Goal: Task Accomplishment & Management: Complete application form

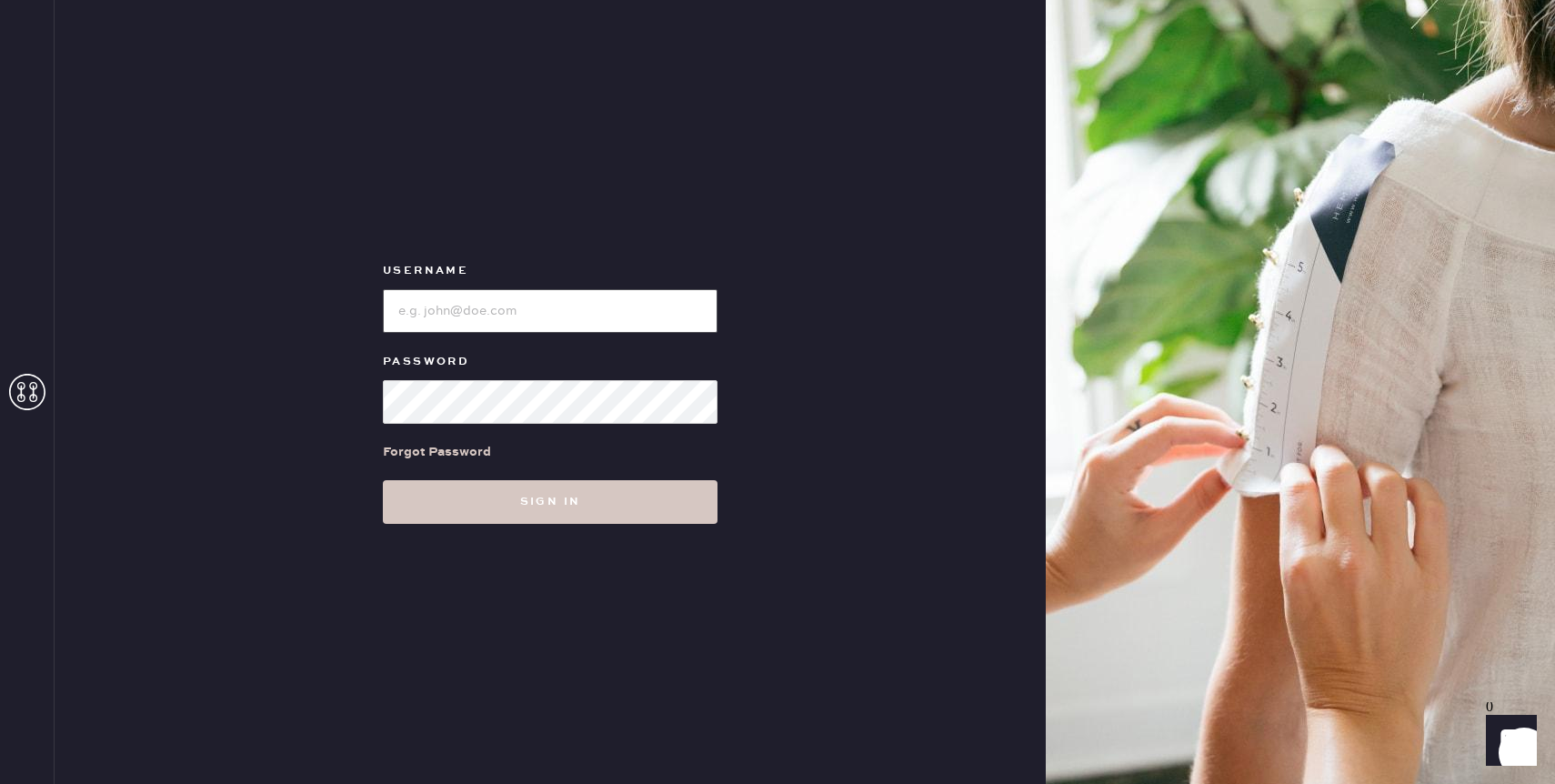
click at [585, 317] on input "loginName" at bounding box center [550, 310] width 334 height 43
type input "reformationcherrycreek"
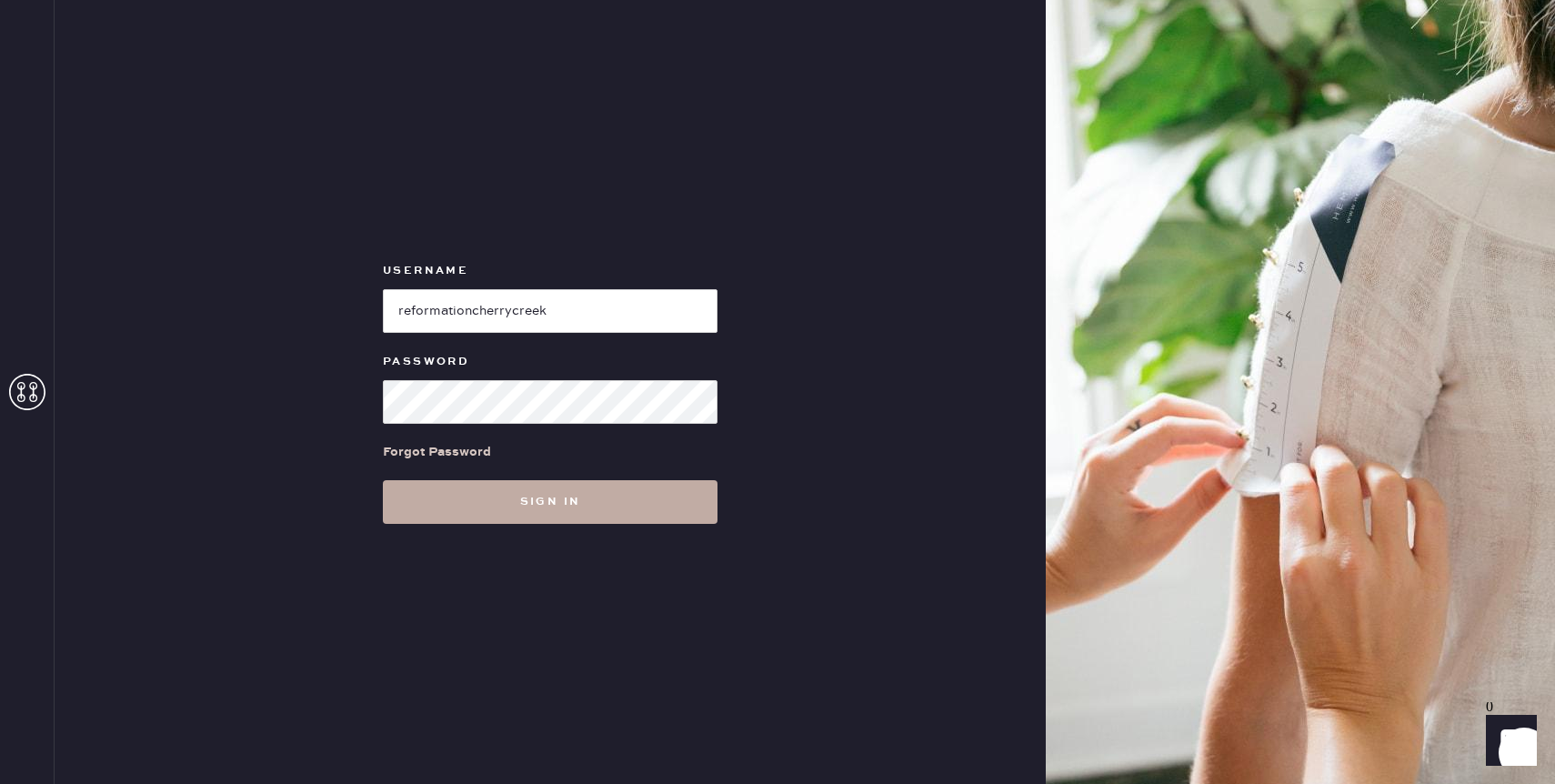
click at [504, 517] on button "Sign in" at bounding box center [550, 501] width 334 height 43
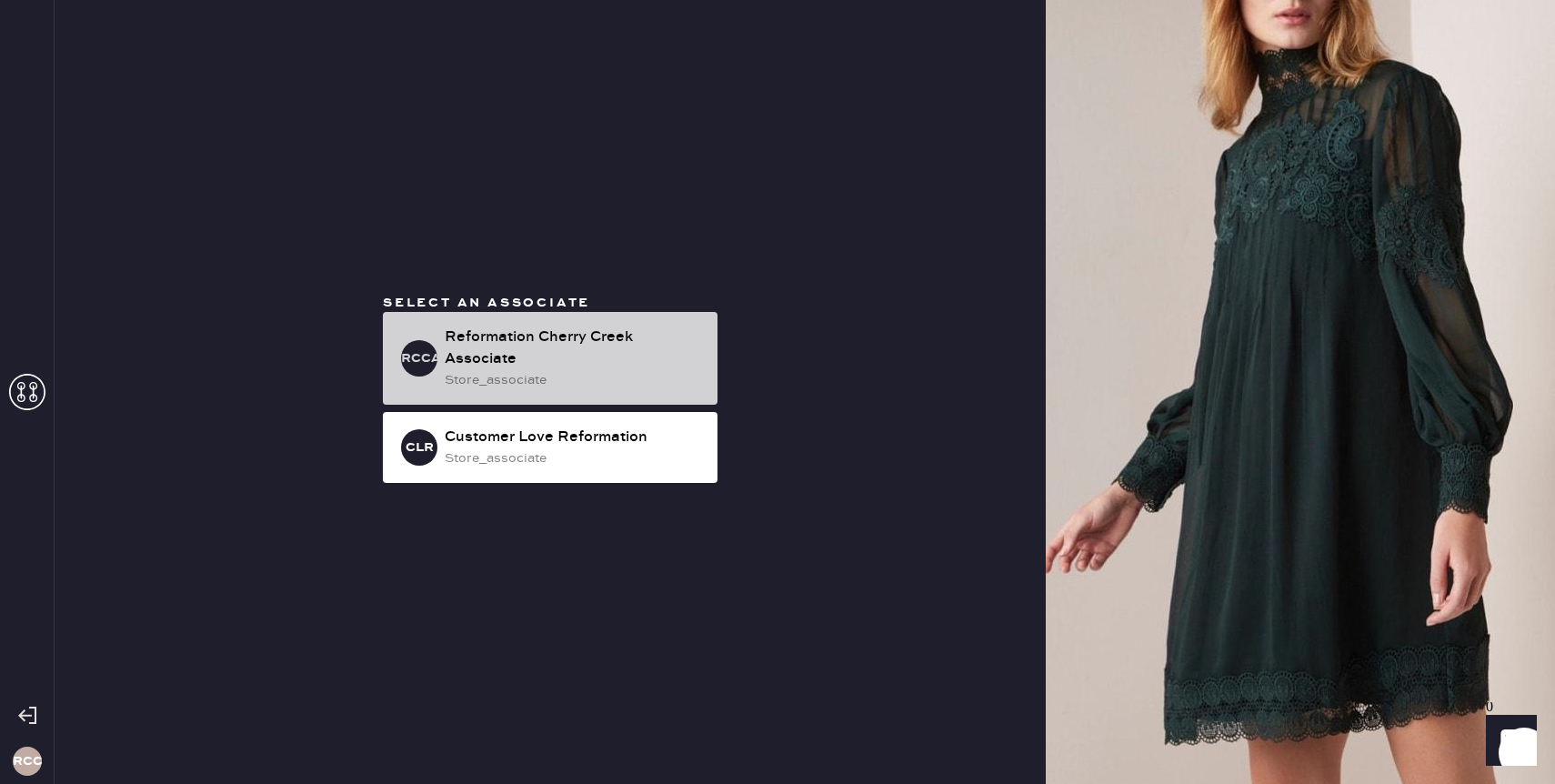
click at [648, 324] on div "RCCA Reformation Cherry Creek Associate store_associate" at bounding box center [550, 358] width 334 height 92
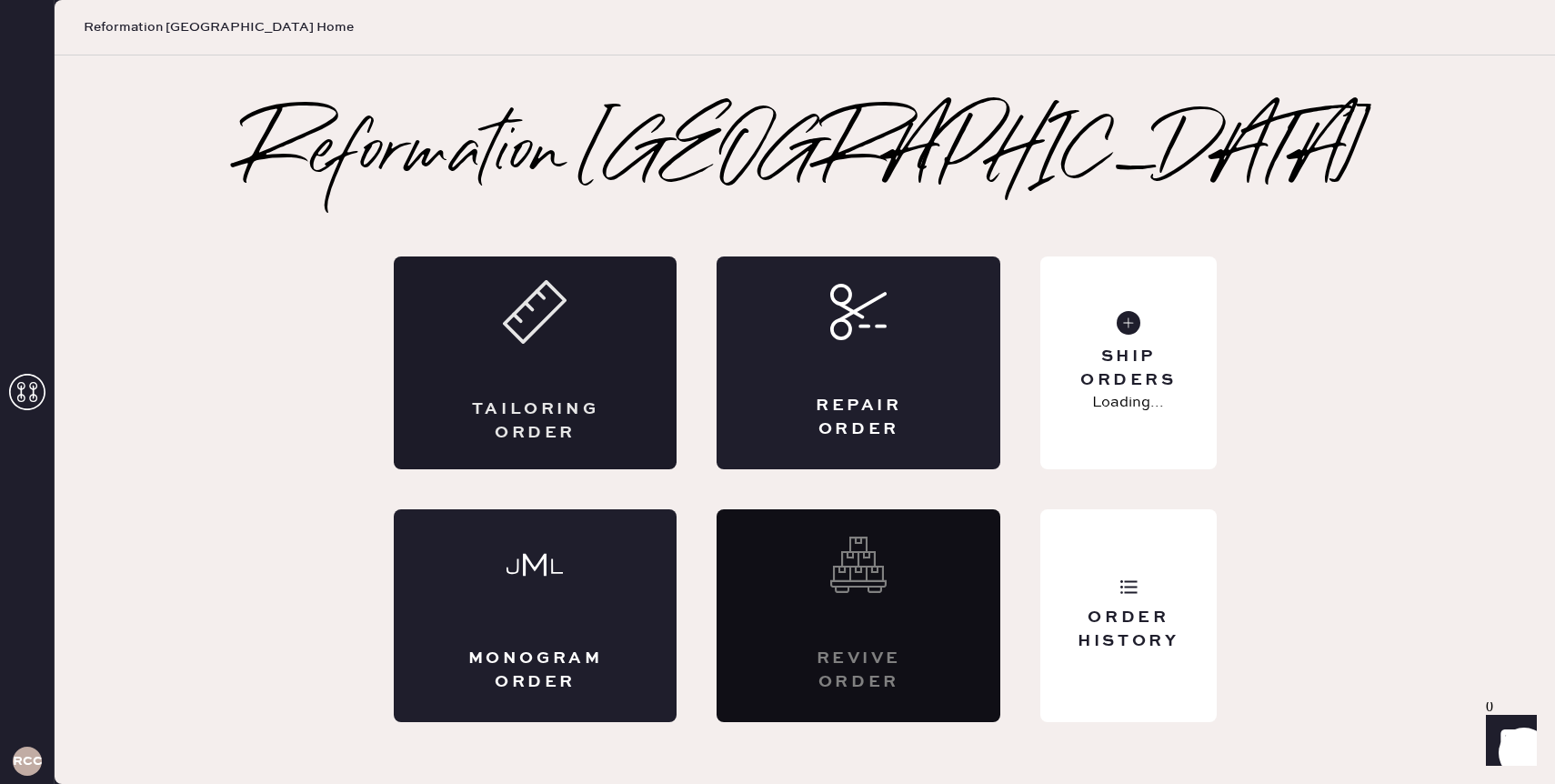
click at [562, 408] on div "Tailoring Order" at bounding box center [536, 420] width 139 height 45
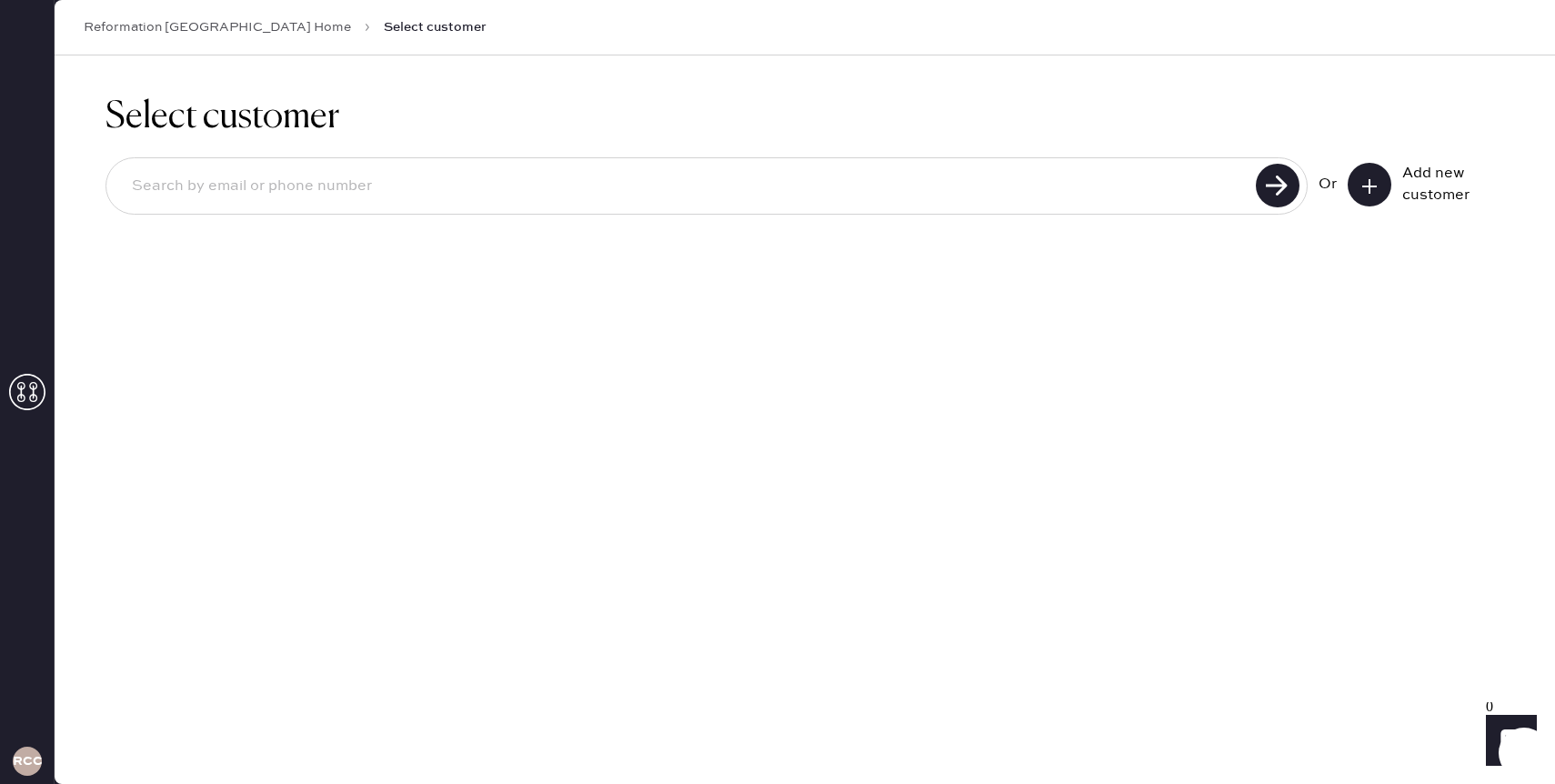
click at [1376, 179] on icon at bounding box center [1369, 186] width 19 height 19
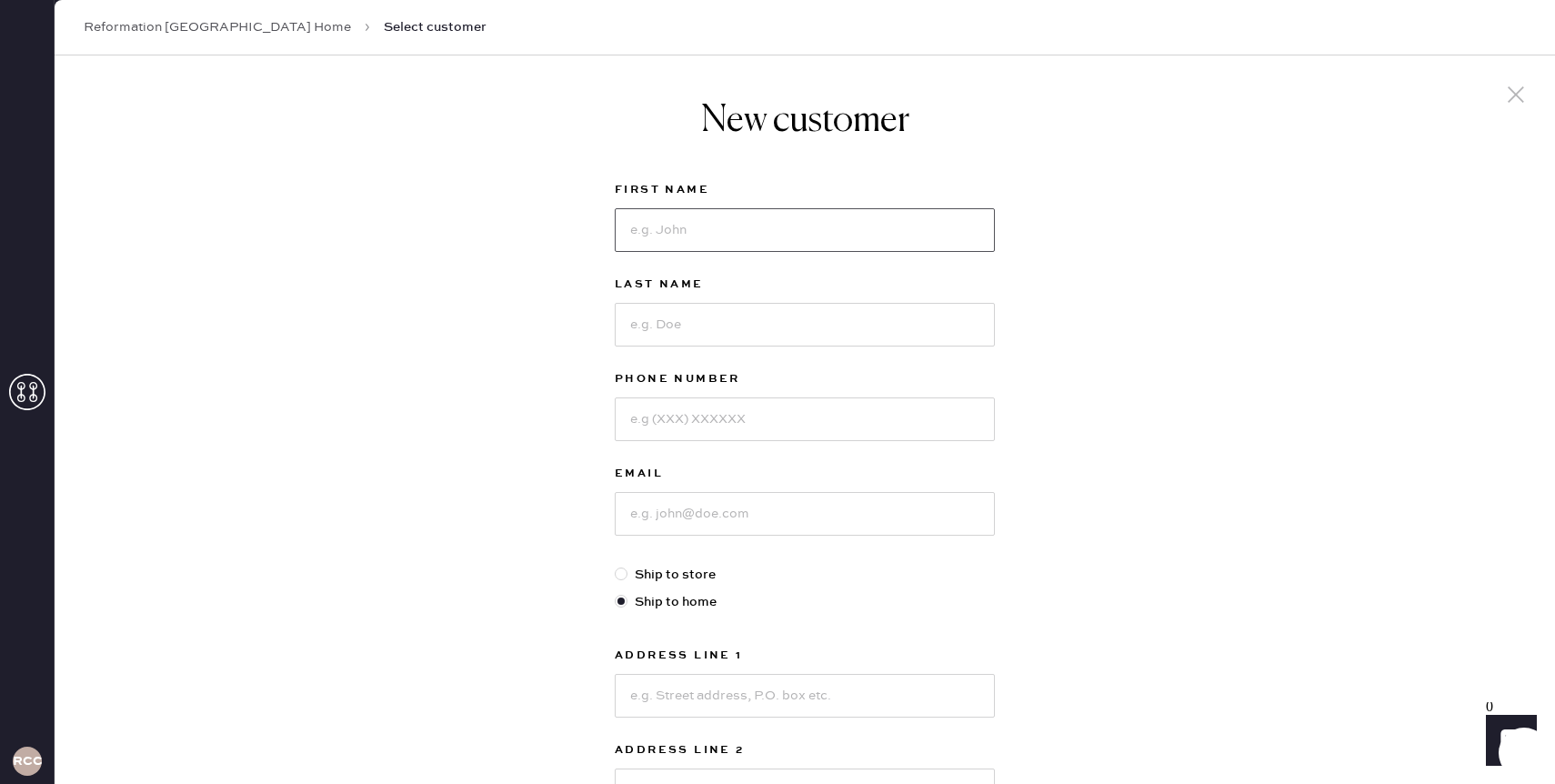
click at [780, 226] on input at bounding box center [804, 230] width 380 height 43
type input "[PERSON_NAME]"
click at [748, 305] on input at bounding box center [804, 324] width 380 height 43
type input "[PERSON_NAME]"
click at [629, 422] on input at bounding box center [804, 419] width 380 height 43
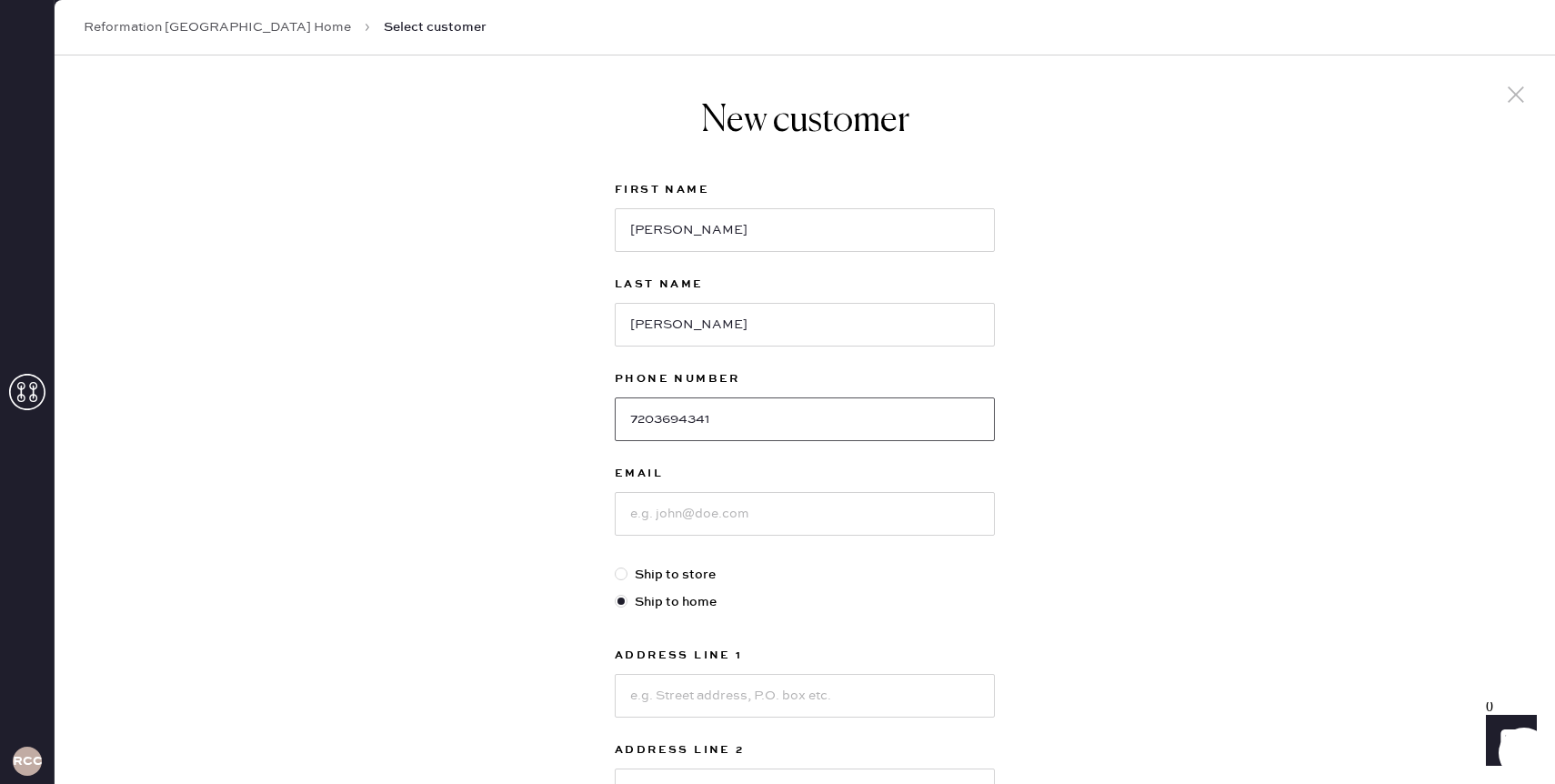
type input "7203694341"
click at [668, 529] on input at bounding box center [804, 514] width 380 height 43
paste input "[EMAIL_ADDRESS][DOMAIN_NAME]"
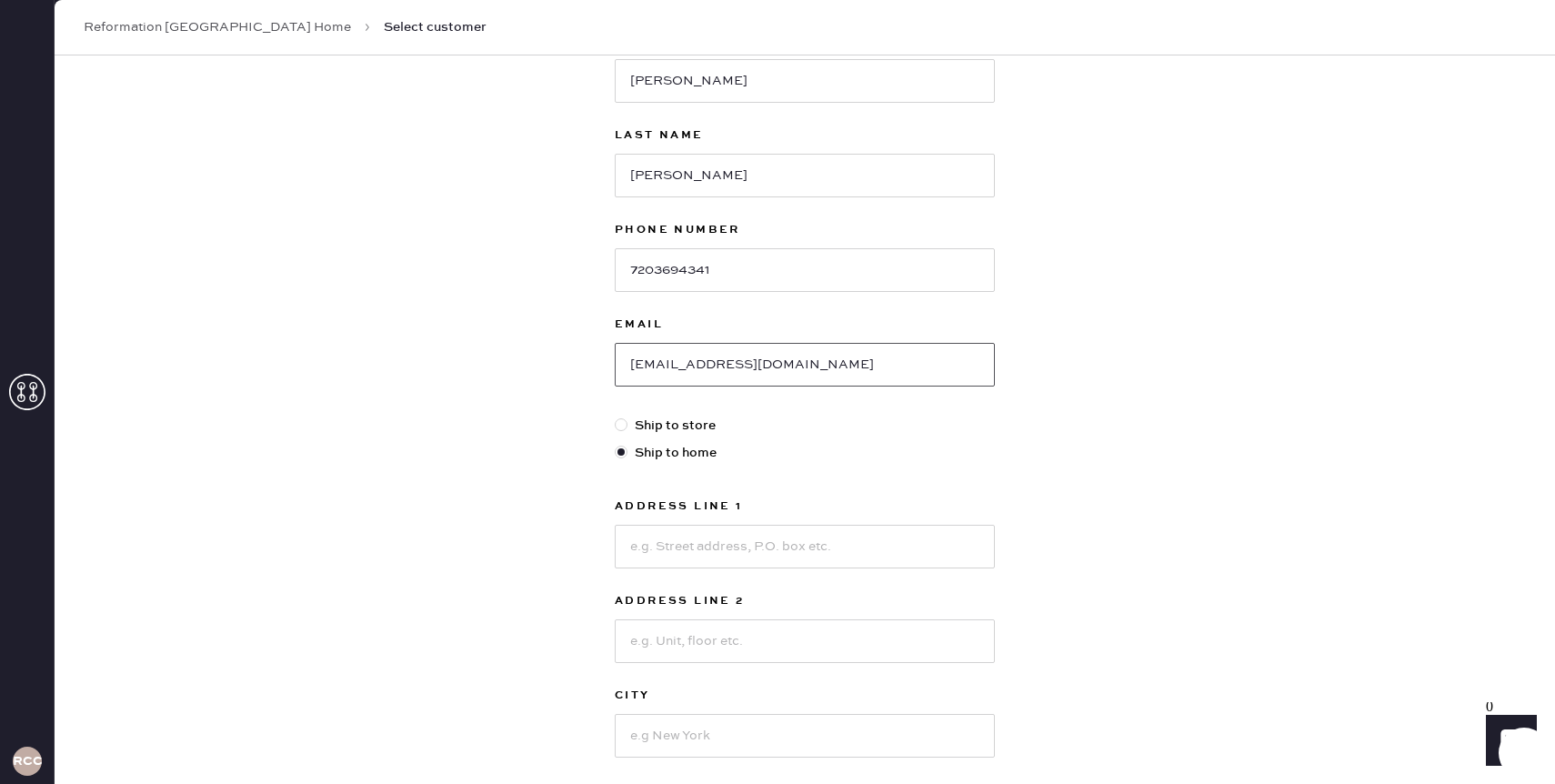
scroll to position [152, 0]
type input "[EMAIL_ADDRESS][DOMAIN_NAME]"
click at [721, 526] on input at bounding box center [804, 543] width 380 height 43
type input "7515 s. [GEOGRAPHIC_DATA]"
click at [688, 641] on input at bounding box center [804, 638] width 380 height 43
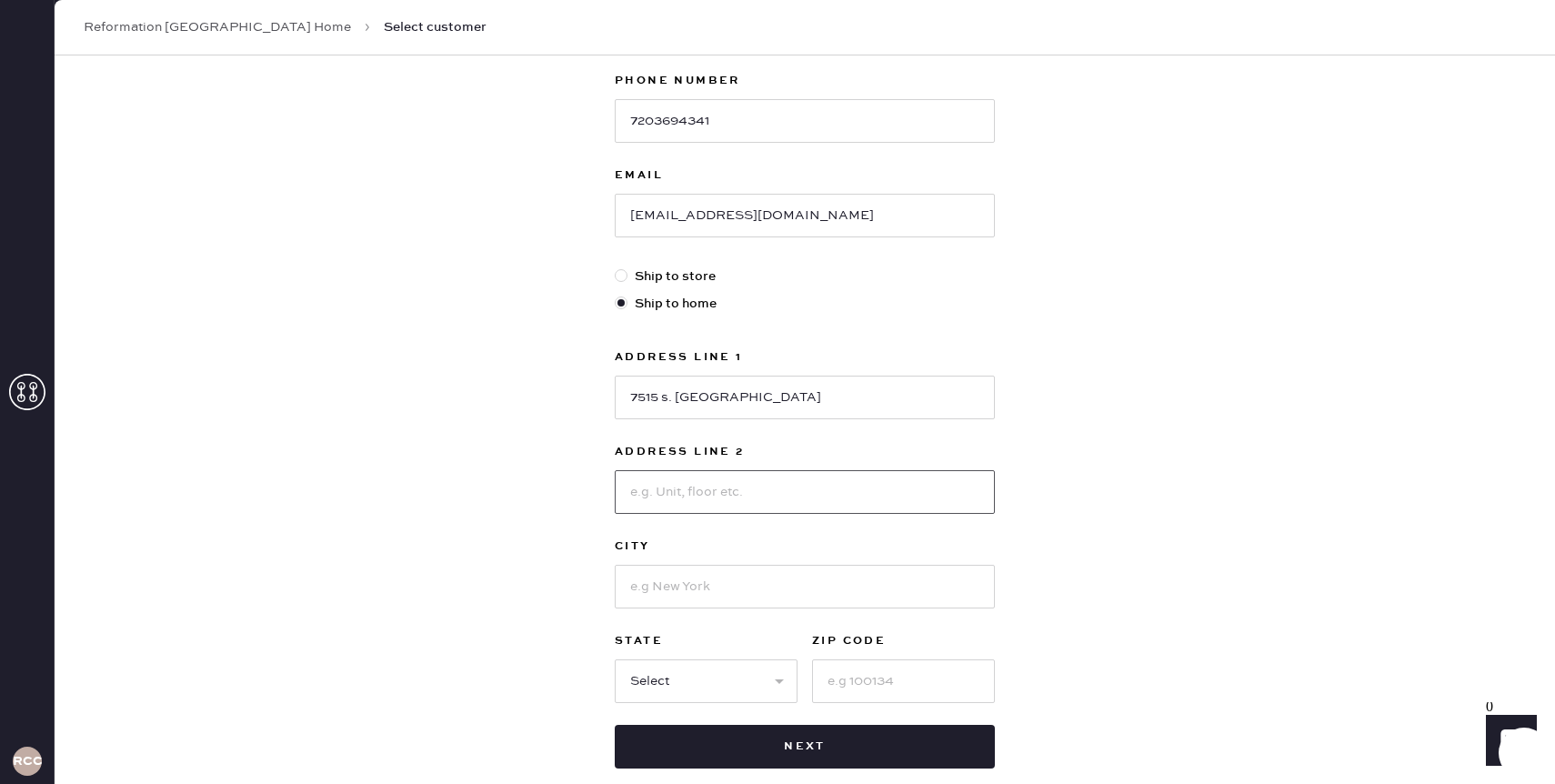
scroll to position [383, 0]
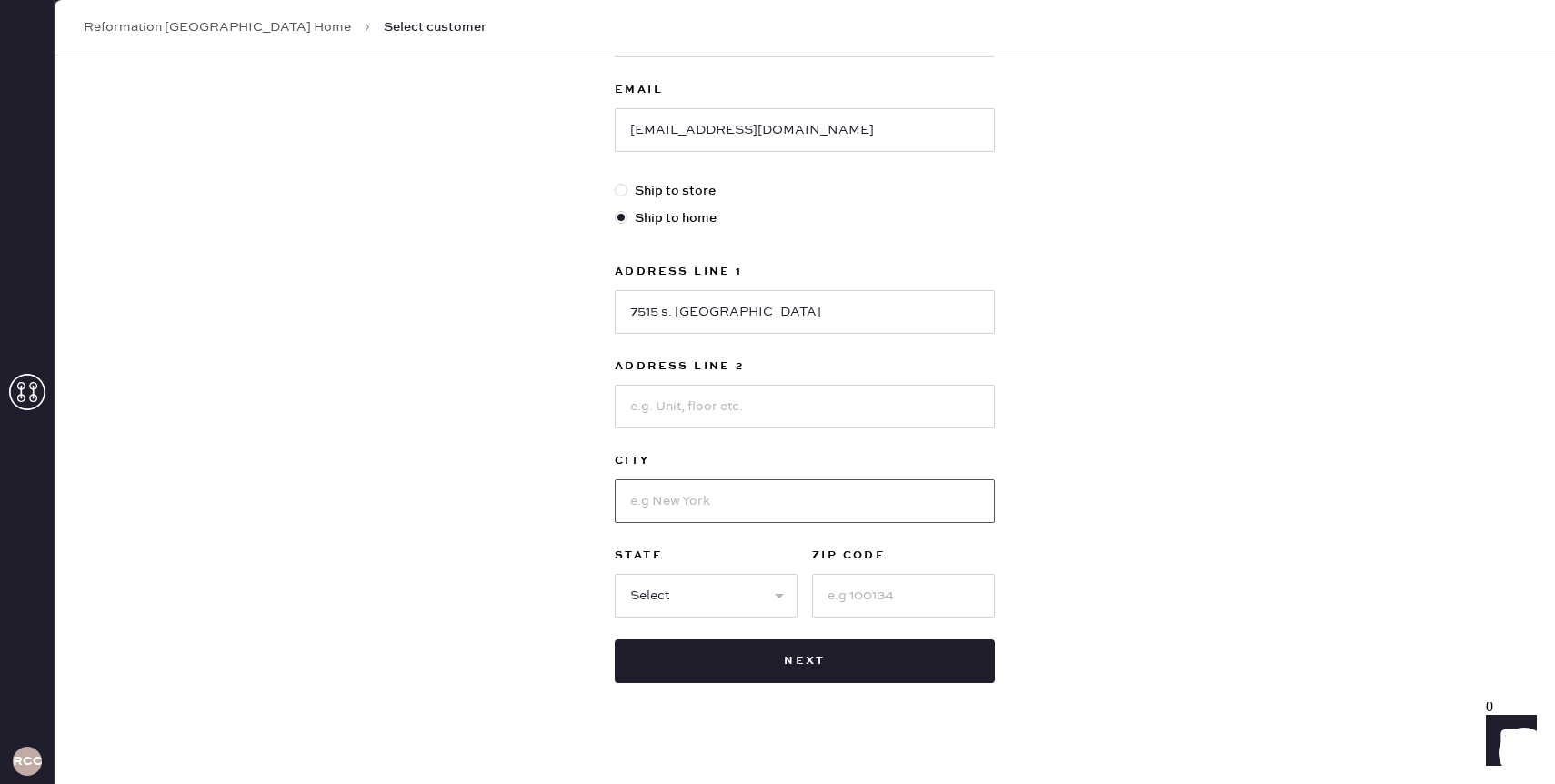
click at [662, 497] on input at bounding box center [804, 501] width 380 height 43
type input "d"
type input "centennial"
click at [664, 593] on select "Select AK AL AR AZ CA CO CT [GEOGRAPHIC_DATA] DE FL [GEOGRAPHIC_DATA] HI [GEOGR…" at bounding box center [706, 595] width 183 height 43
select select "CO"
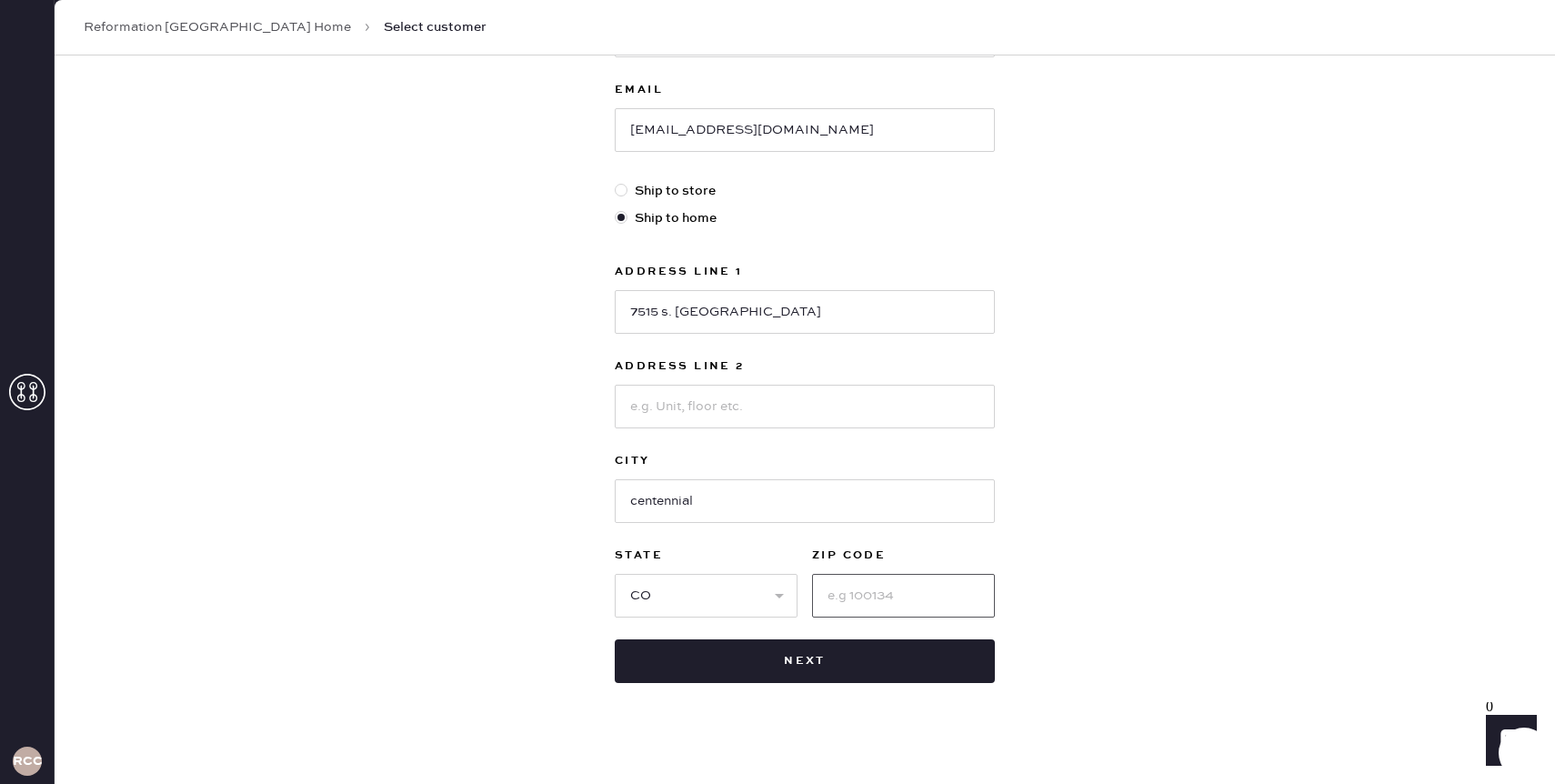
click at [877, 601] on input at bounding box center [903, 595] width 183 height 43
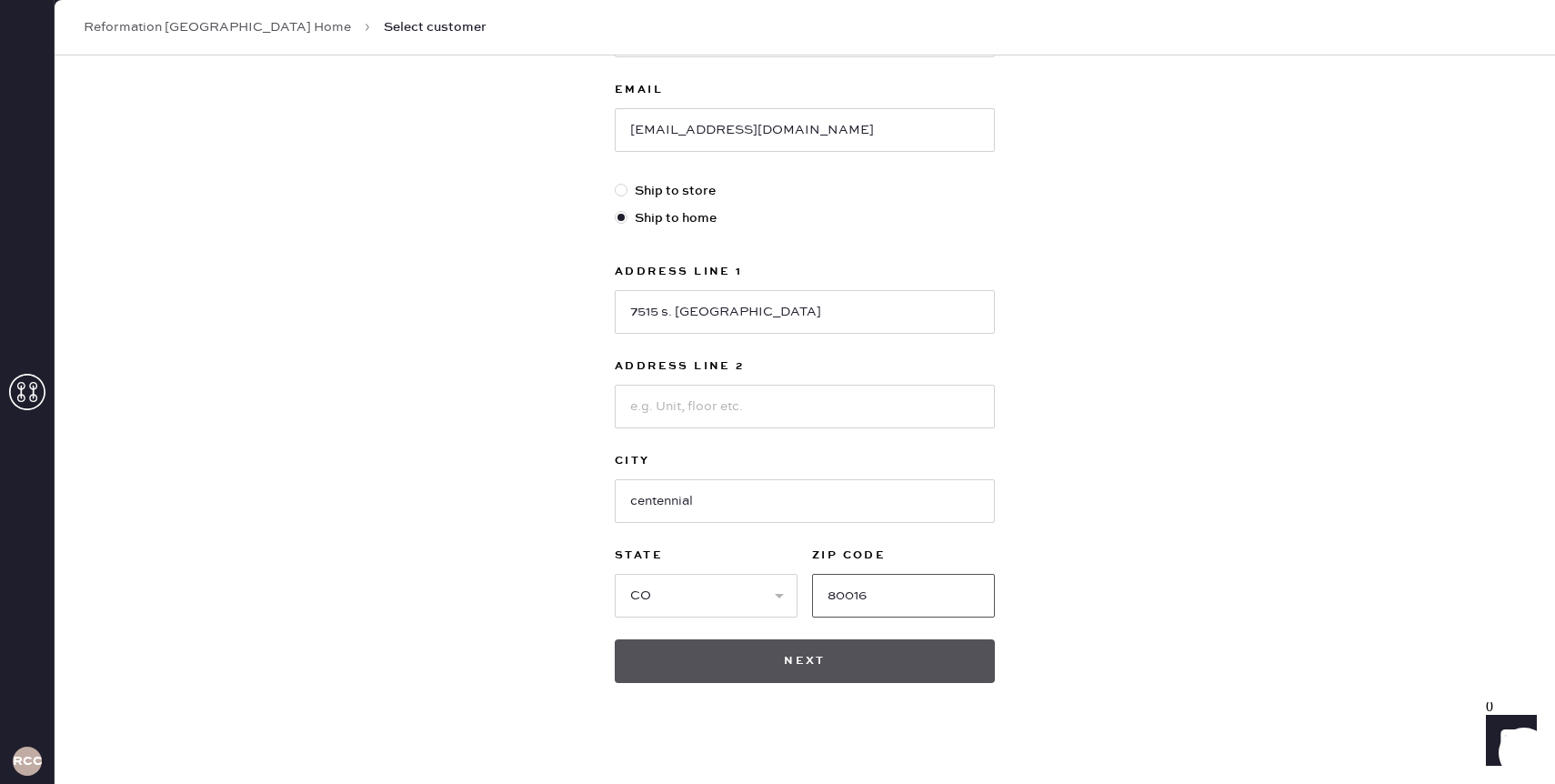
type input "80016"
click at [859, 659] on button "Next" at bounding box center [804, 660] width 380 height 43
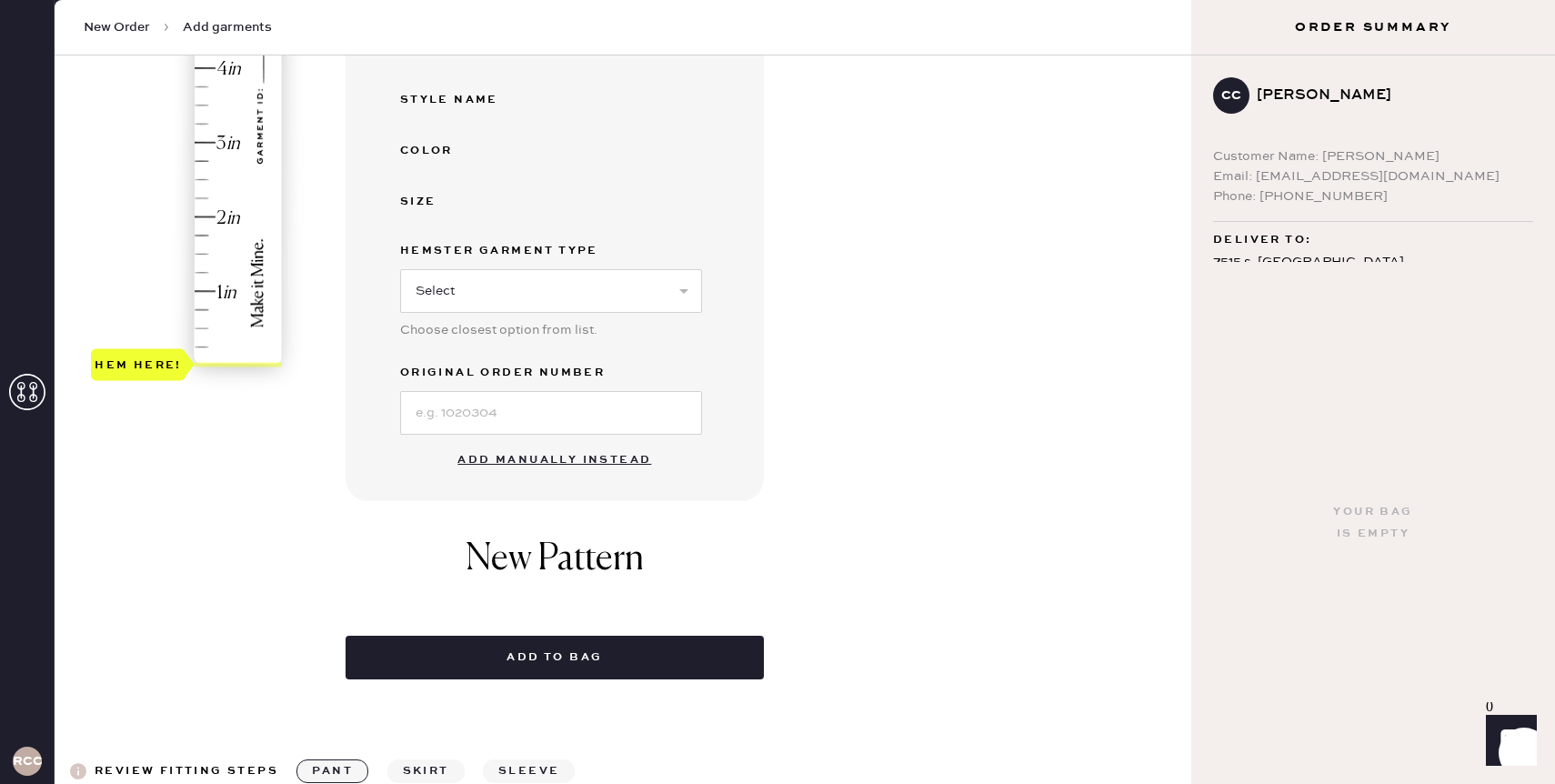
scroll to position [443, 0]
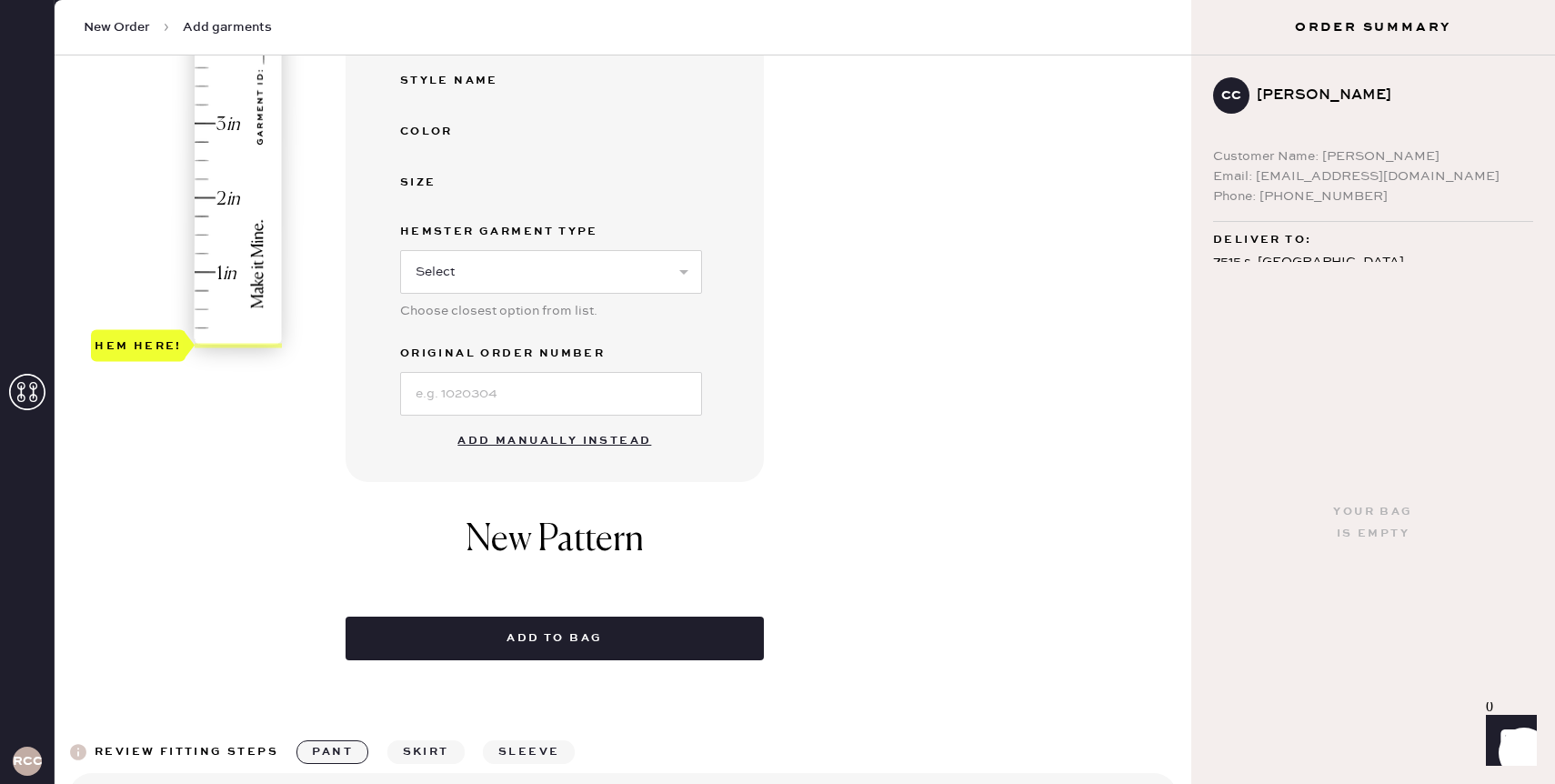
click at [504, 438] on button "Add manually instead" at bounding box center [553, 440] width 215 height 36
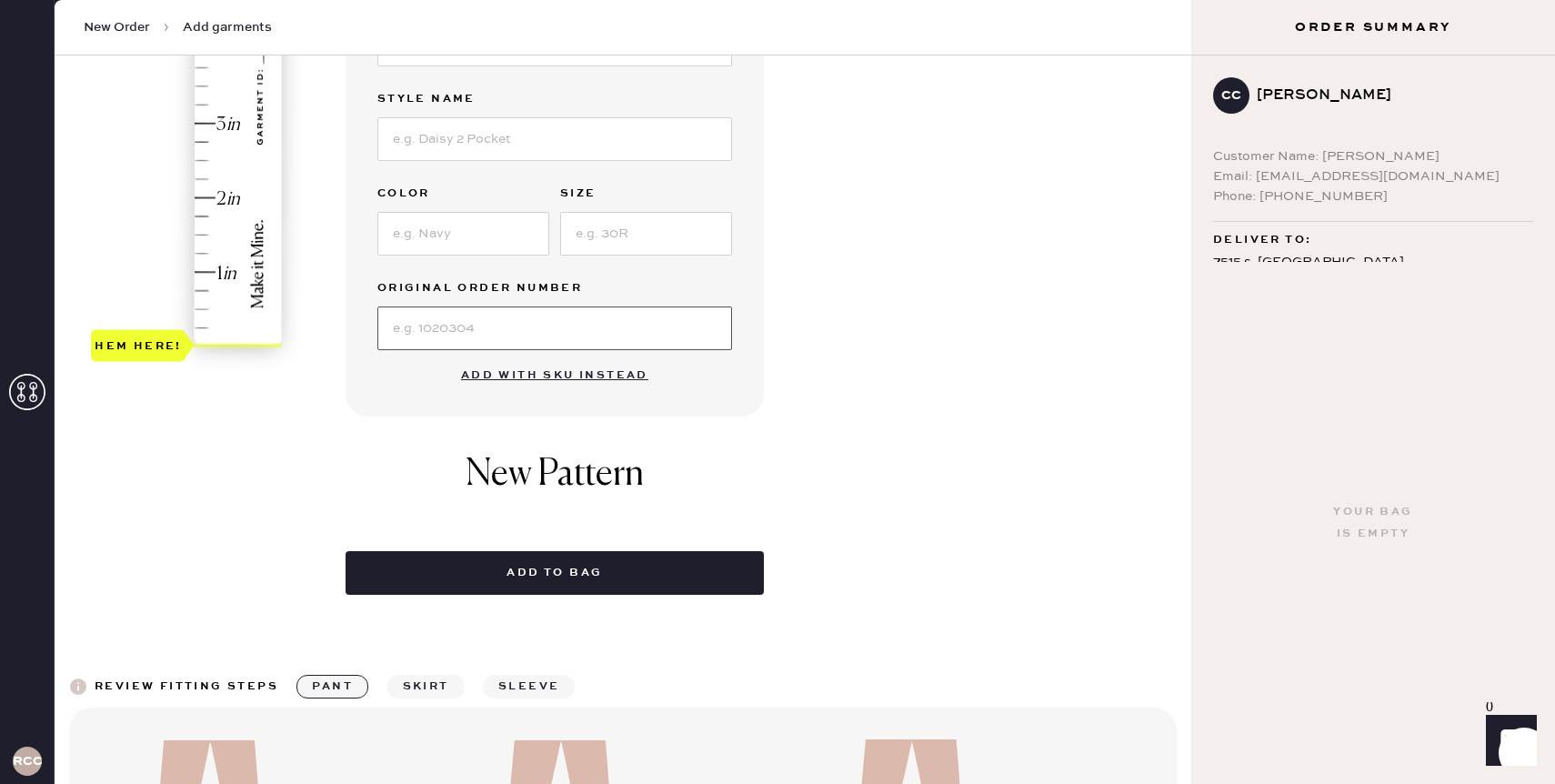
click at [525, 334] on input at bounding box center [554, 328] width 355 height 43
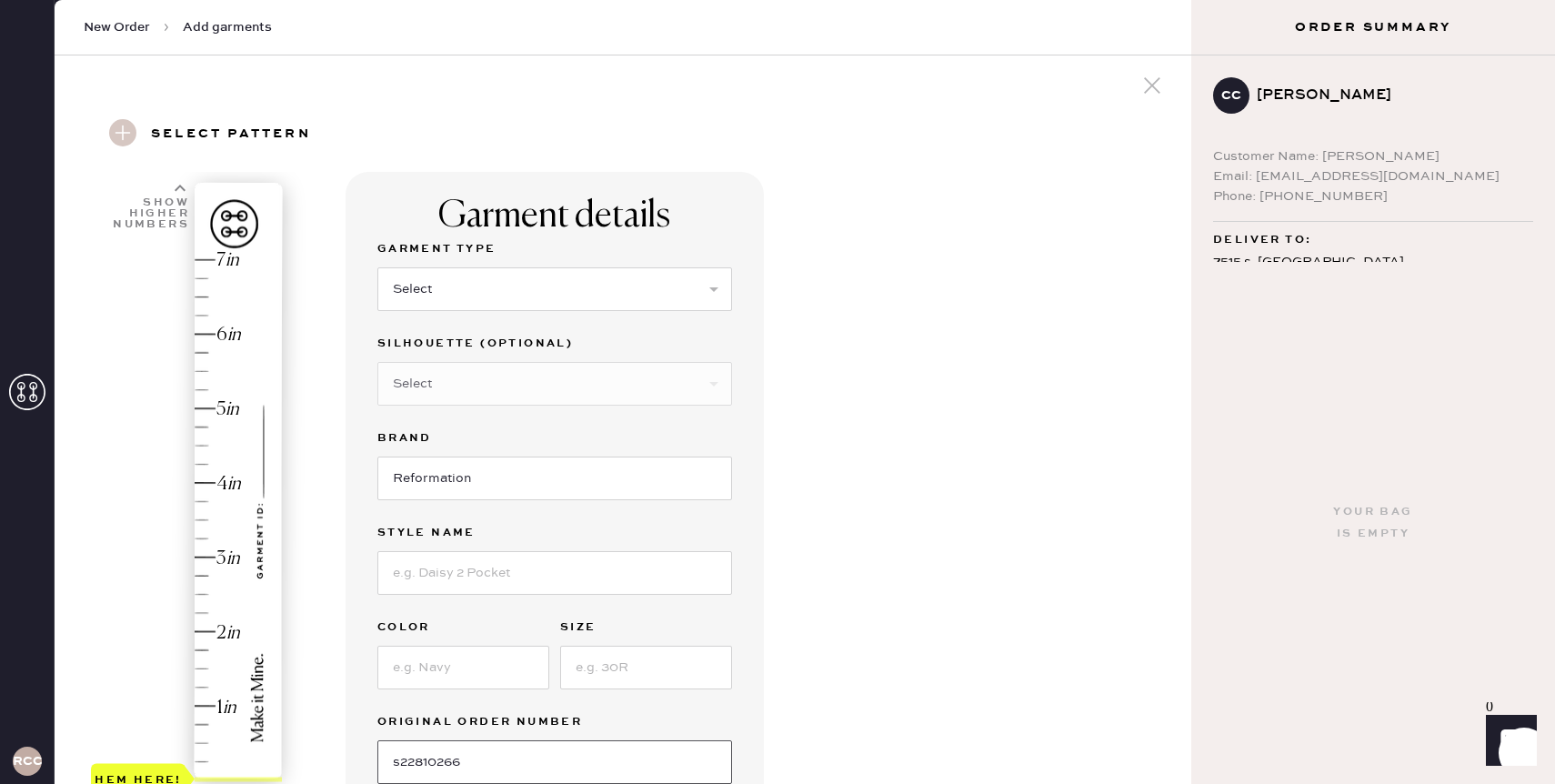
scroll to position [0, 0]
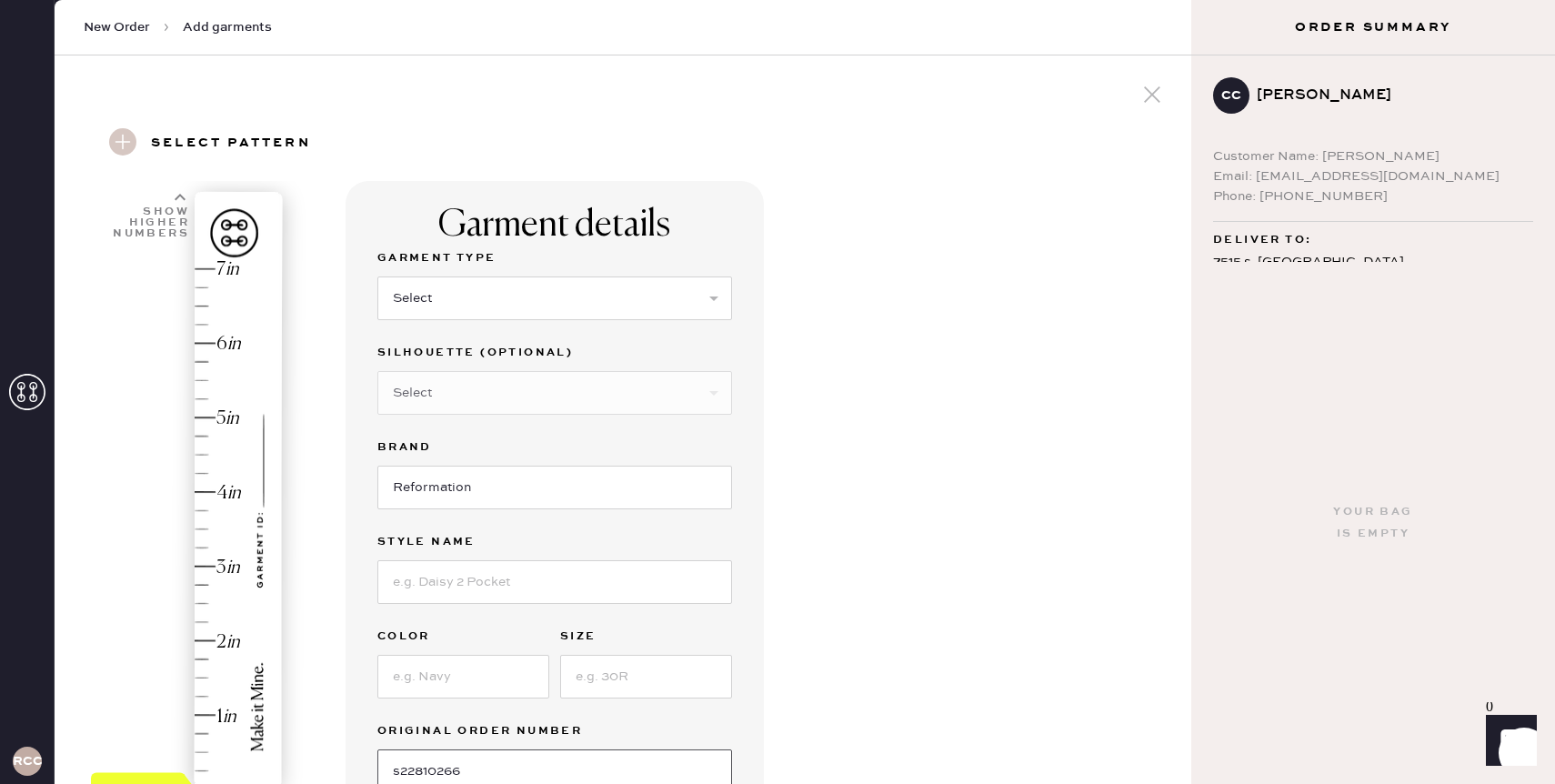
type input "s22810266"
